Goal: Transaction & Acquisition: Obtain resource

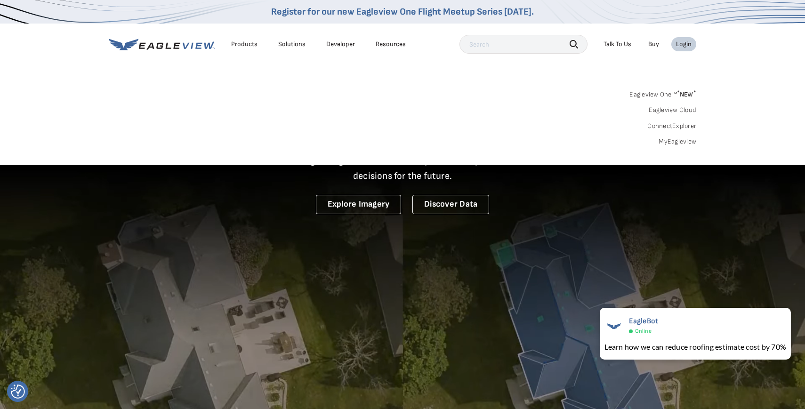
click at [680, 41] on div "Login" at bounding box center [684, 44] width 16 height 8
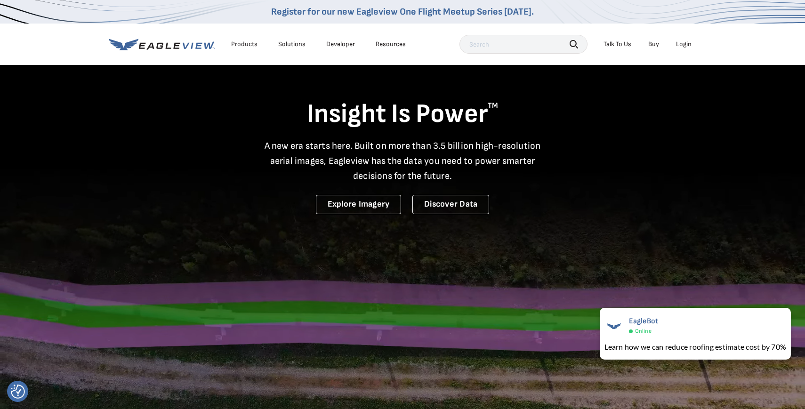
click at [679, 47] on div "Login" at bounding box center [684, 44] width 16 height 8
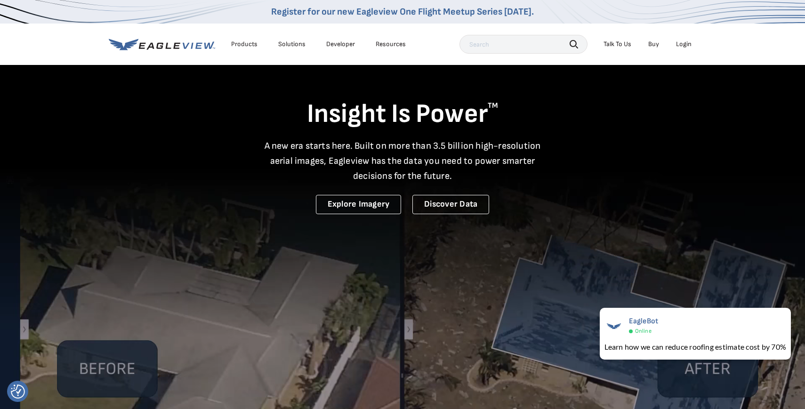
click at [685, 42] on div "Login" at bounding box center [684, 44] width 16 height 8
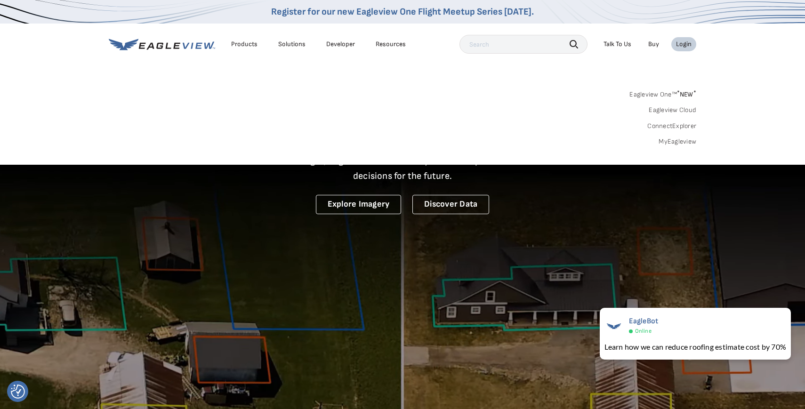
click at [678, 140] on link "MyEagleview" at bounding box center [678, 141] width 38 height 8
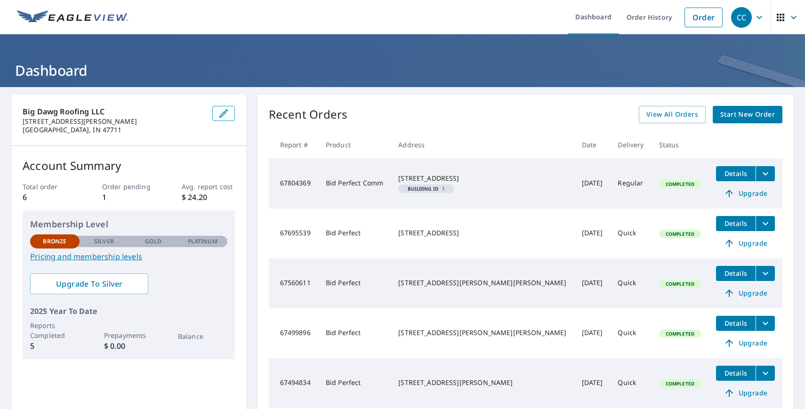
click at [722, 171] on span "Details" at bounding box center [736, 173] width 28 height 9
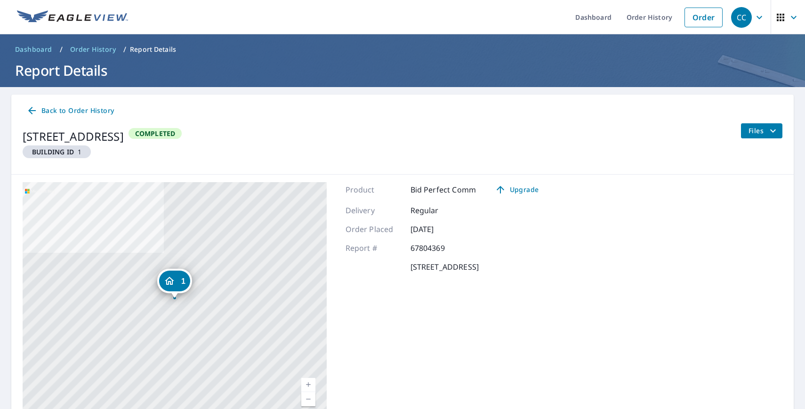
scroll to position [47, 0]
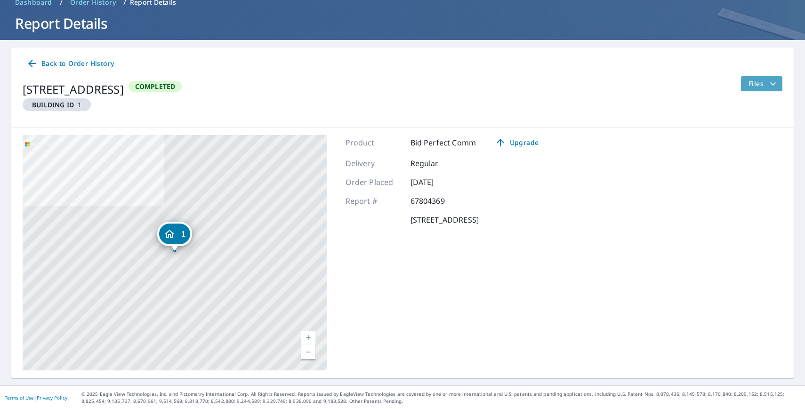
click at [764, 82] on span "Files" at bounding box center [764, 83] width 30 height 11
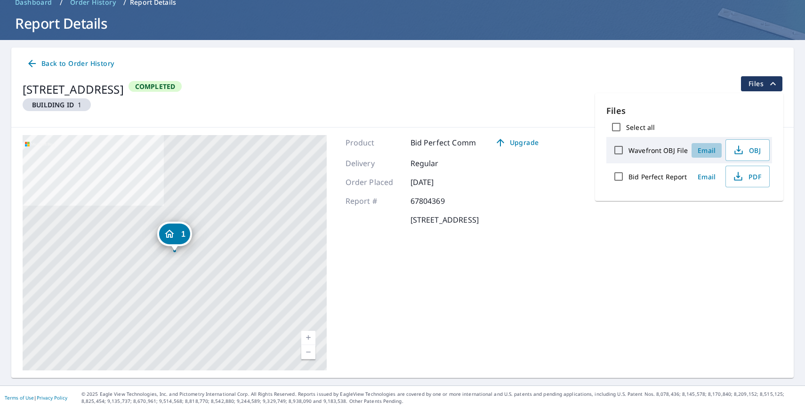
click at [702, 150] on span "Email" at bounding box center [706, 150] width 23 height 9
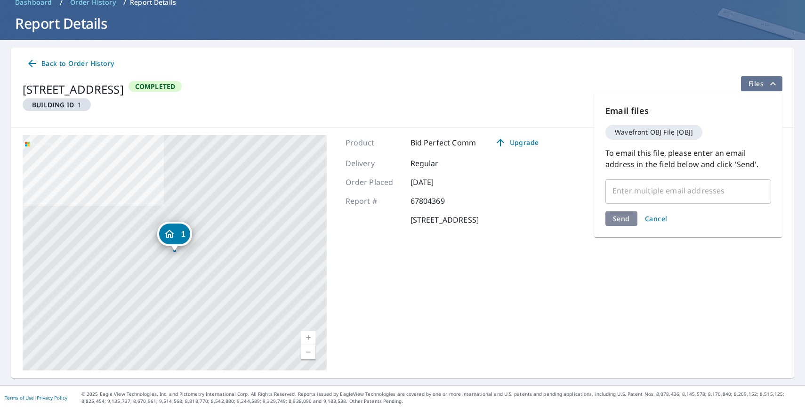
click at [757, 83] on span "Files" at bounding box center [764, 83] width 30 height 11
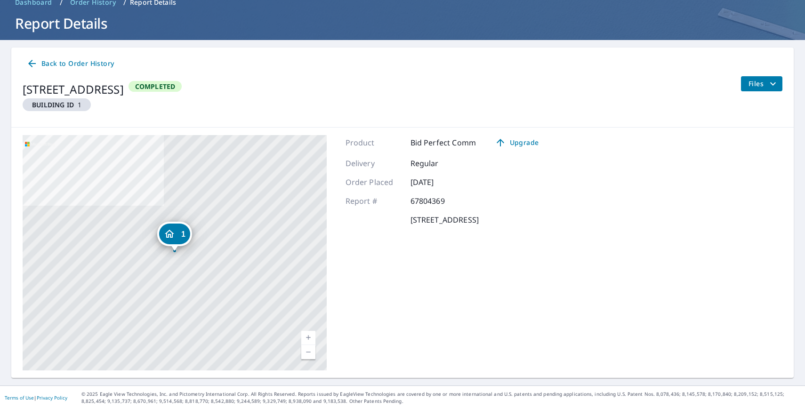
click at [775, 77] on button "Files" at bounding box center [762, 83] width 42 height 15
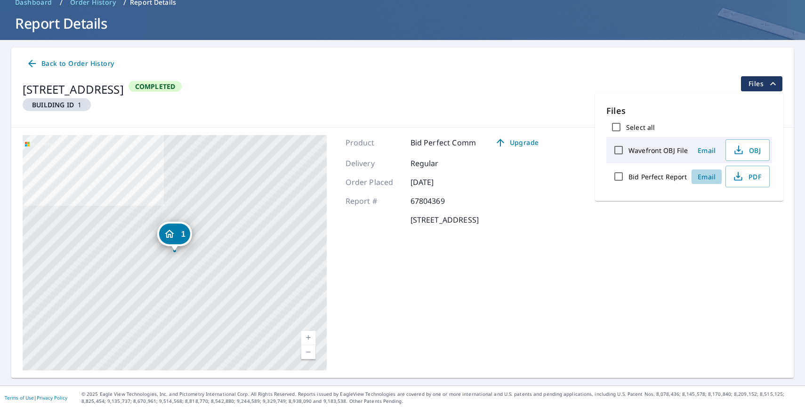
click at [714, 175] on span "Email" at bounding box center [706, 176] width 23 height 9
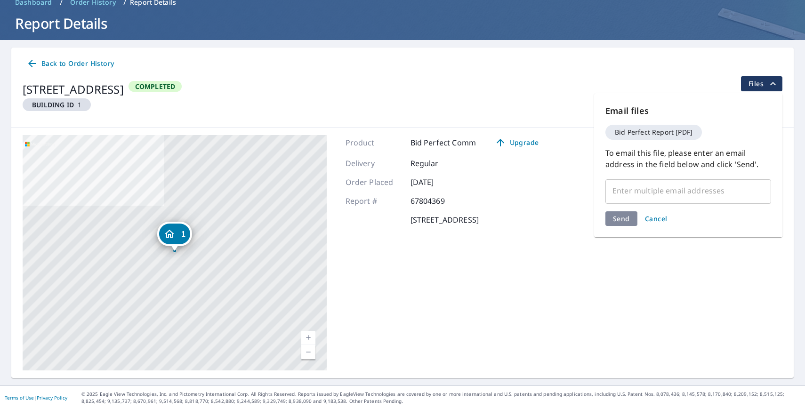
click at [754, 80] on span "Files" at bounding box center [764, 83] width 30 height 11
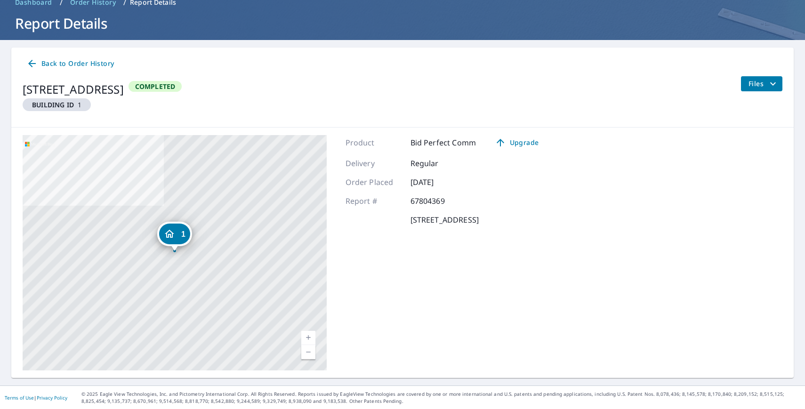
click at [752, 73] on div "Back to Order History 6524 Newburgh Rd Evansville, IN 47715 Building ID 1 Compl…" at bounding box center [402, 88] width 783 height 80
click at [752, 85] on span "Files" at bounding box center [764, 83] width 30 height 11
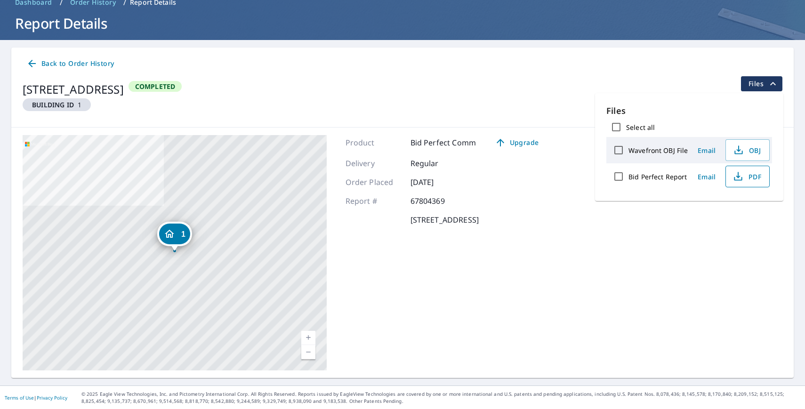
click at [753, 177] on span "PDF" at bounding box center [747, 176] width 30 height 11
